Goal: Task Accomplishment & Management: Manage account settings

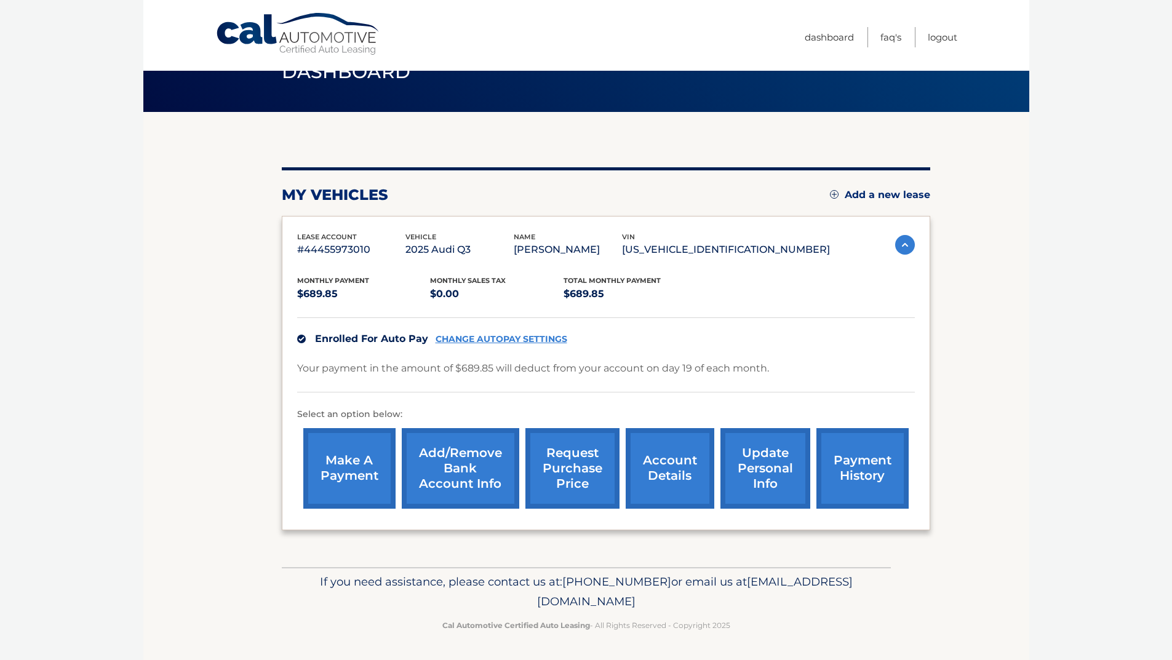
scroll to position [39, 0]
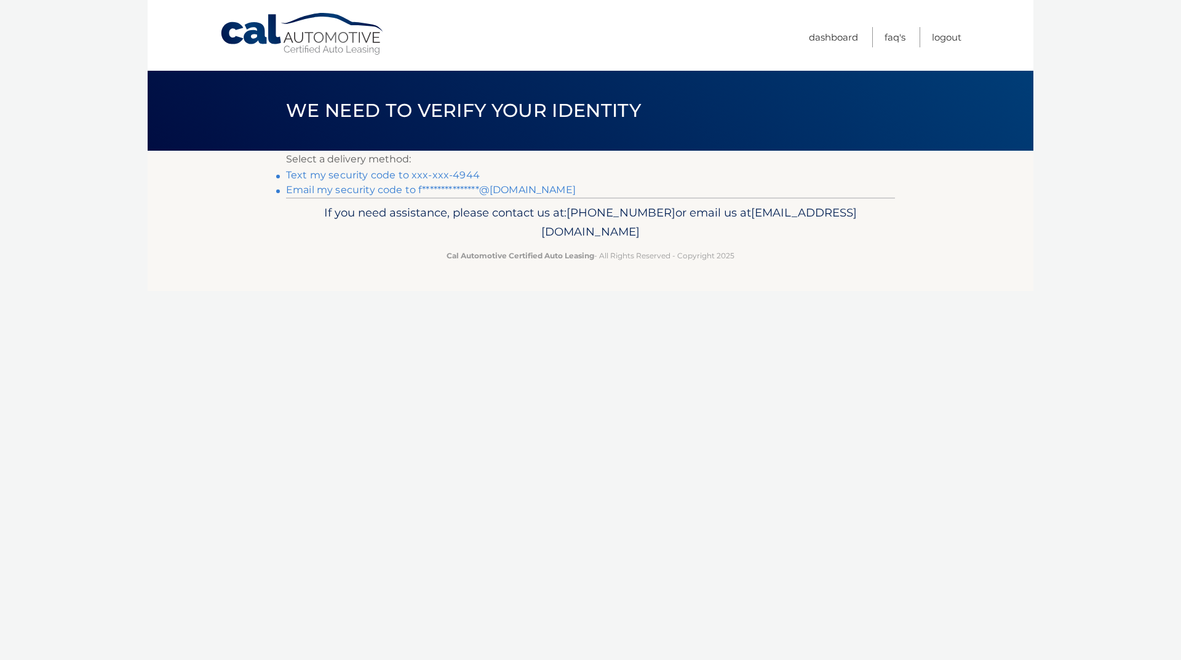
click at [458, 170] on link "Text my security code to xxx-xxx-4944" at bounding box center [383, 175] width 194 height 12
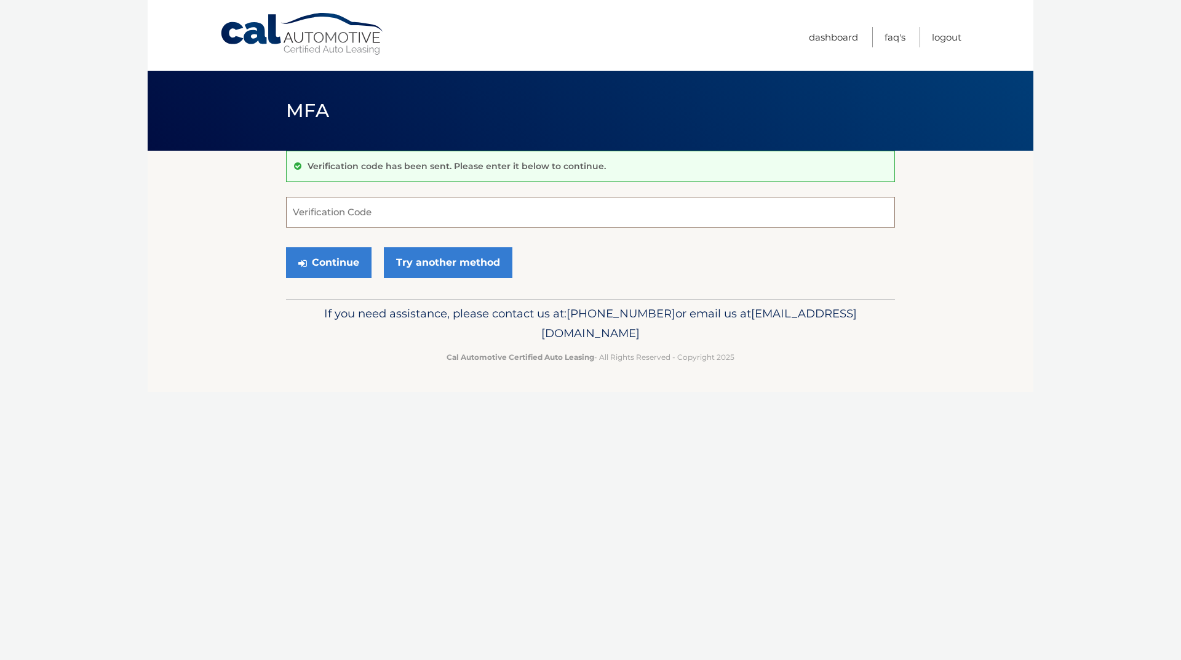
click at [444, 224] on input "Verification Code" at bounding box center [590, 212] width 609 height 31
type input "894586"
click at [286, 247] on button "Continue" at bounding box center [328, 262] width 85 height 31
